Goal: Task Accomplishment & Management: Manage account settings

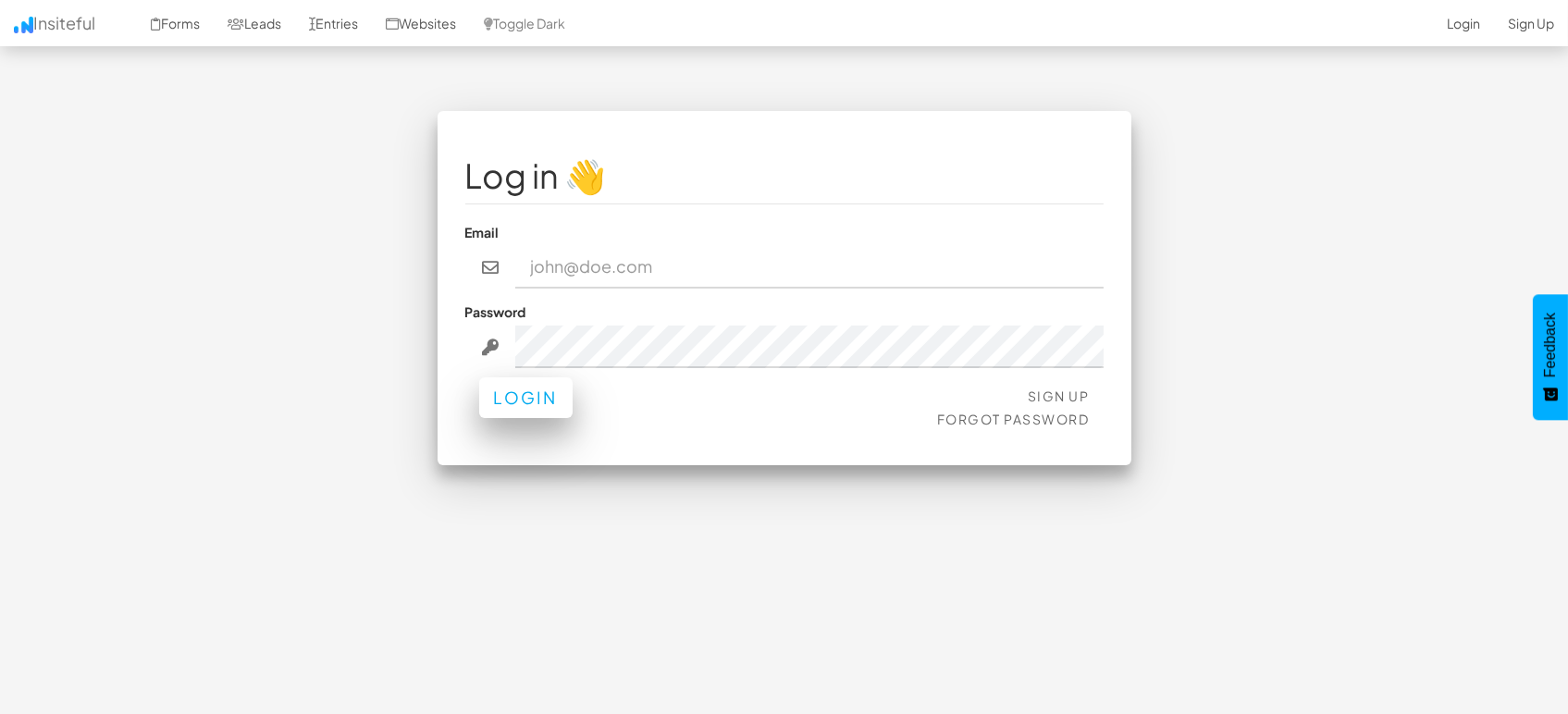
type input "marketing@mapsted.com"
click at [541, 390] on button "Login" at bounding box center [526, 398] width 94 height 41
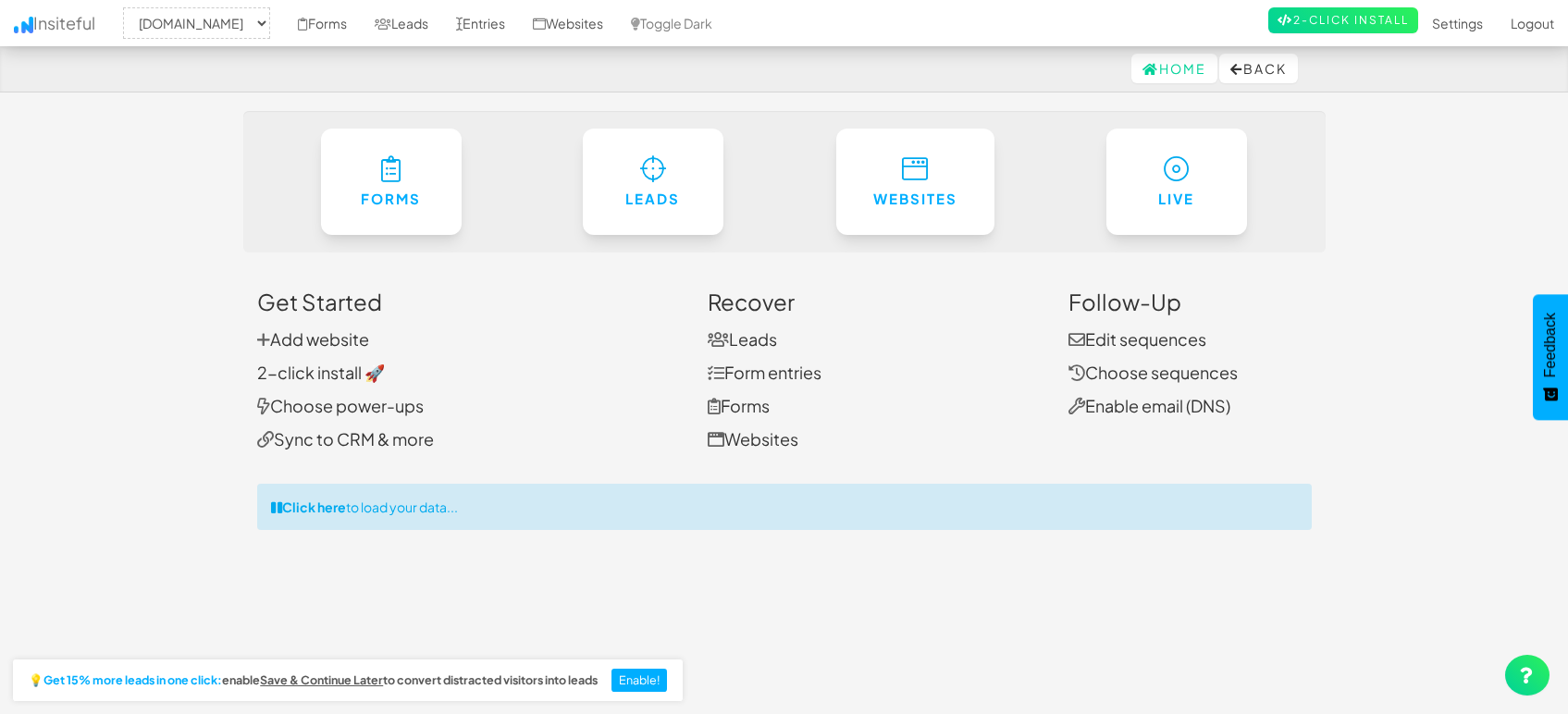
select select "1505"
click at [475, 20] on link "Entries" at bounding box center [481, 23] width 77 height 46
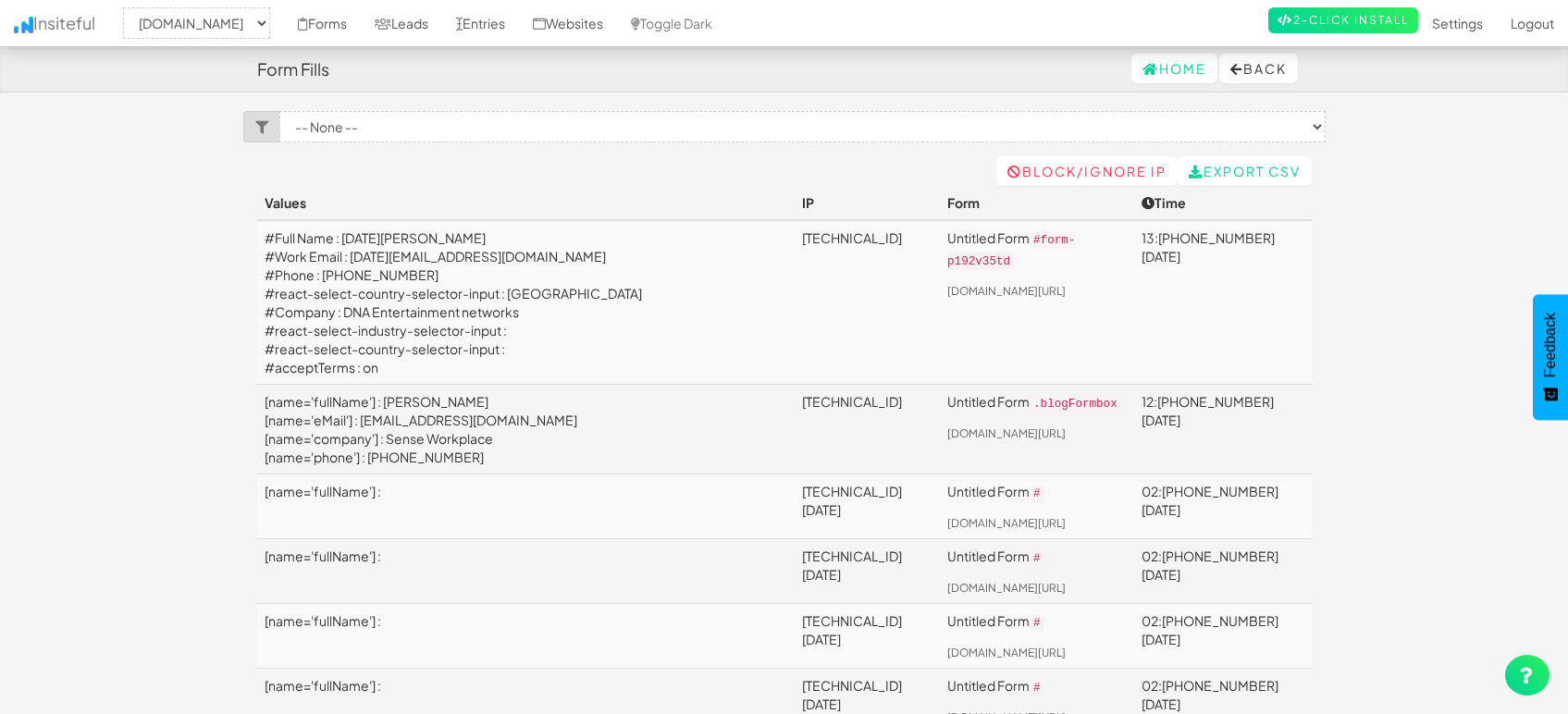
select select "1505"
click at [418, 10] on link "Leads" at bounding box center [402, 23] width 82 height 46
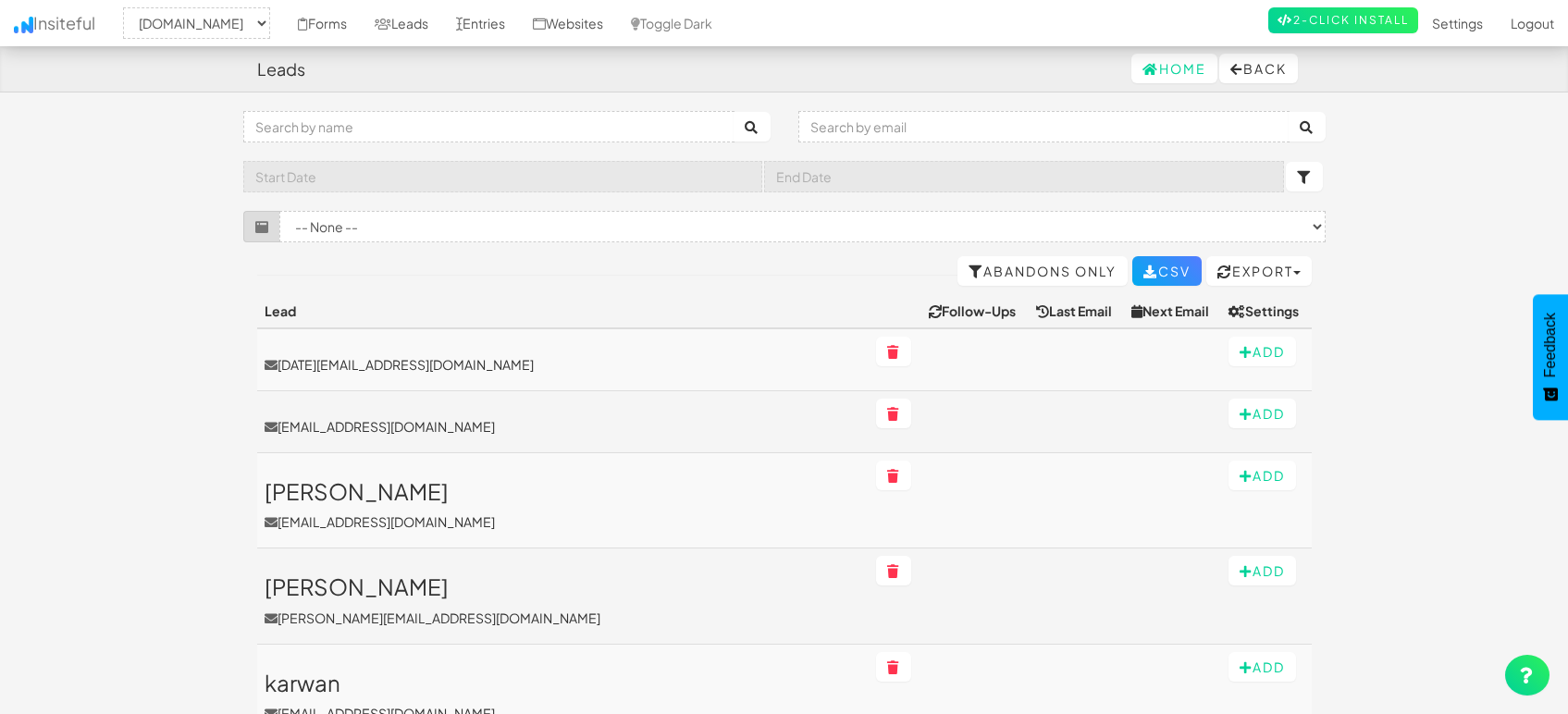
select select "1505"
